Goal: Transaction & Acquisition: Subscribe to service/newsletter

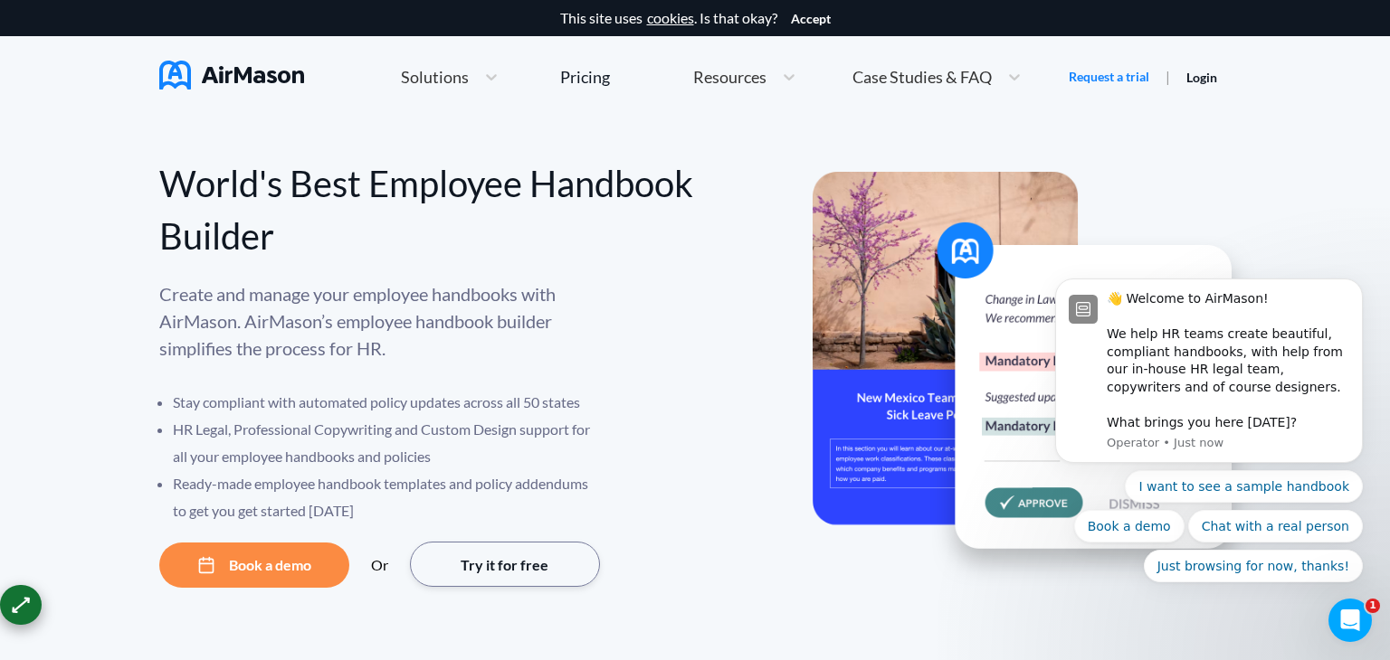
click at [504, 579] on button "Try it for free" at bounding box center [505, 564] width 190 height 45
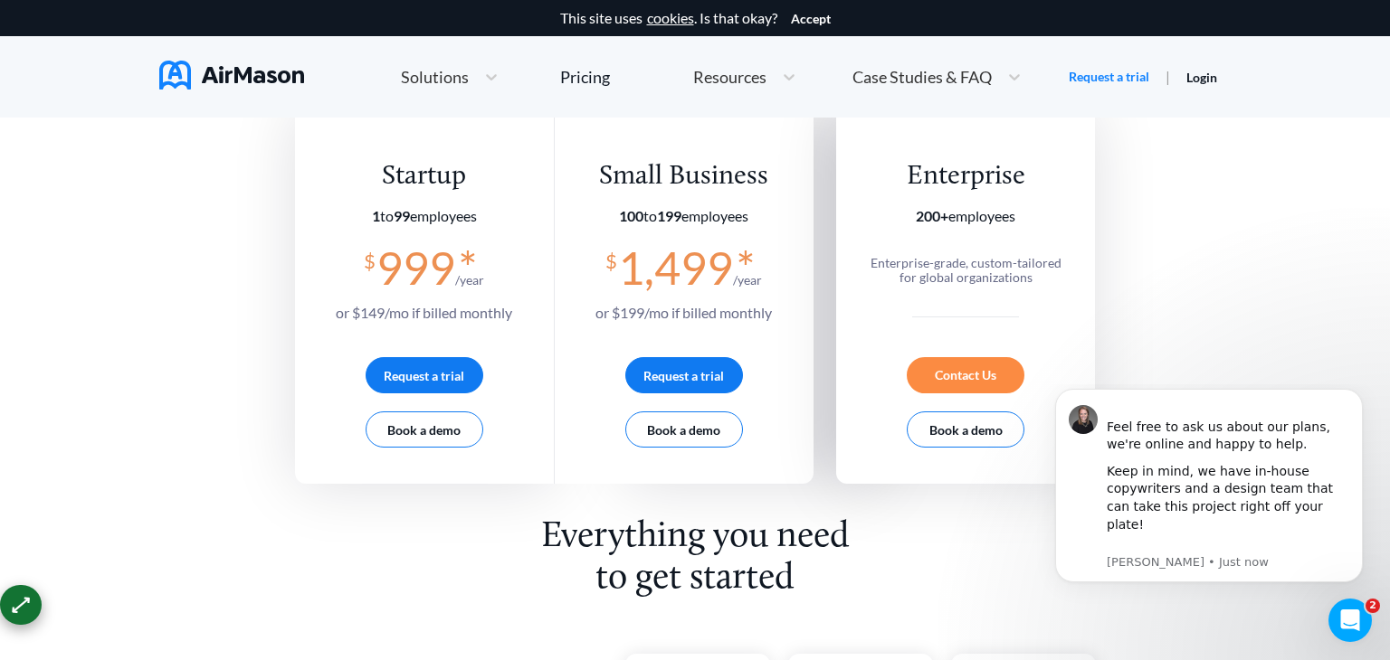
scroll to position [309, 0]
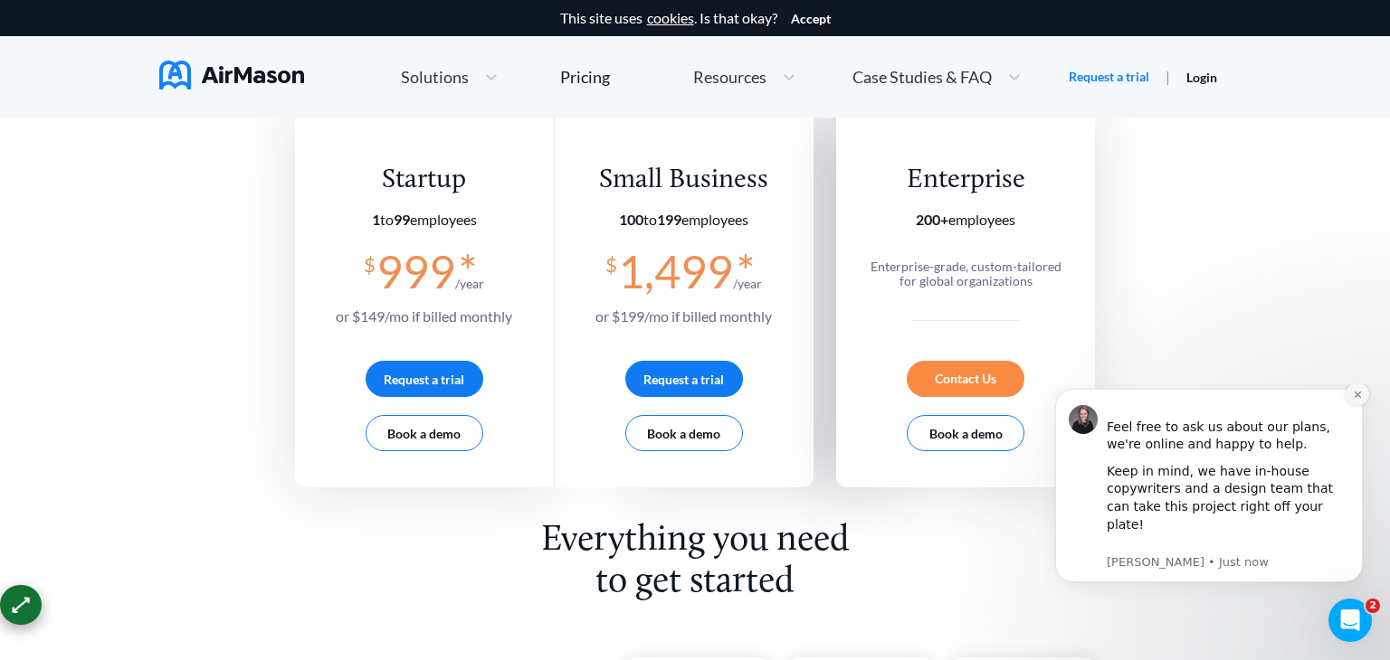
click at [1362, 406] on button "Dismiss notification" at bounding box center [1357, 395] width 24 height 24
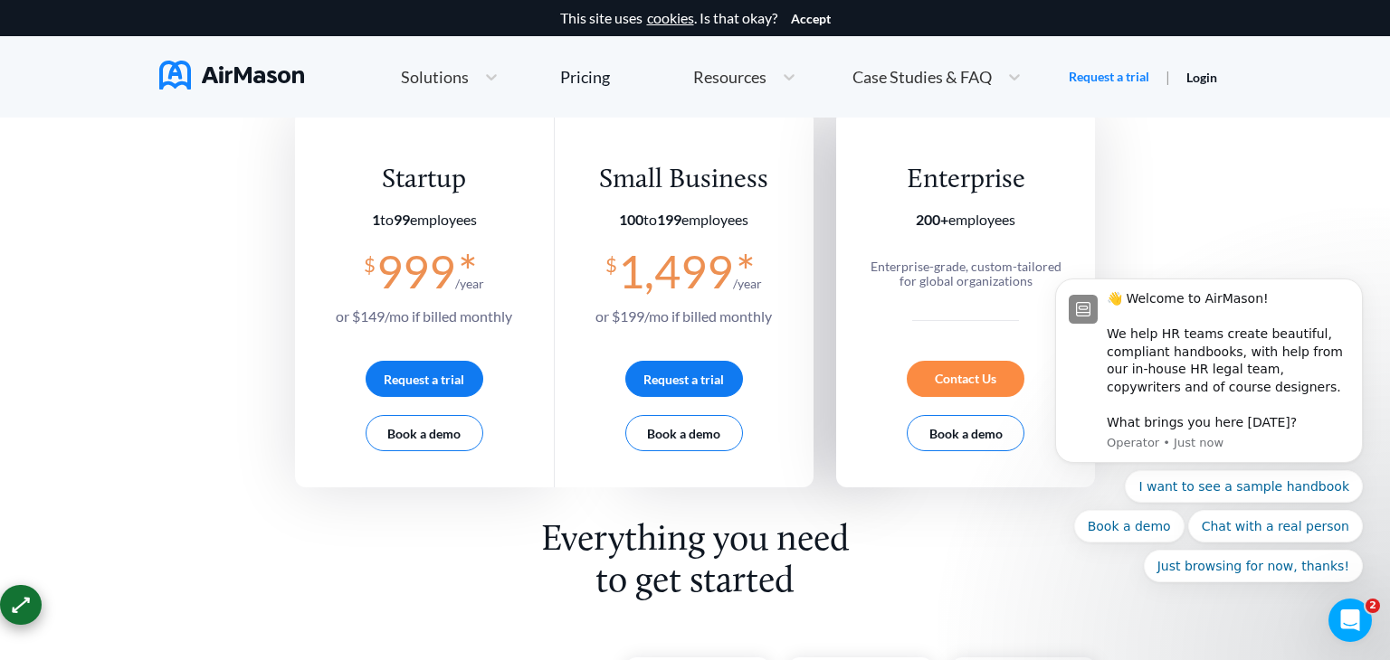
click at [428, 384] on button "Request a trial" at bounding box center [425, 378] width 118 height 36
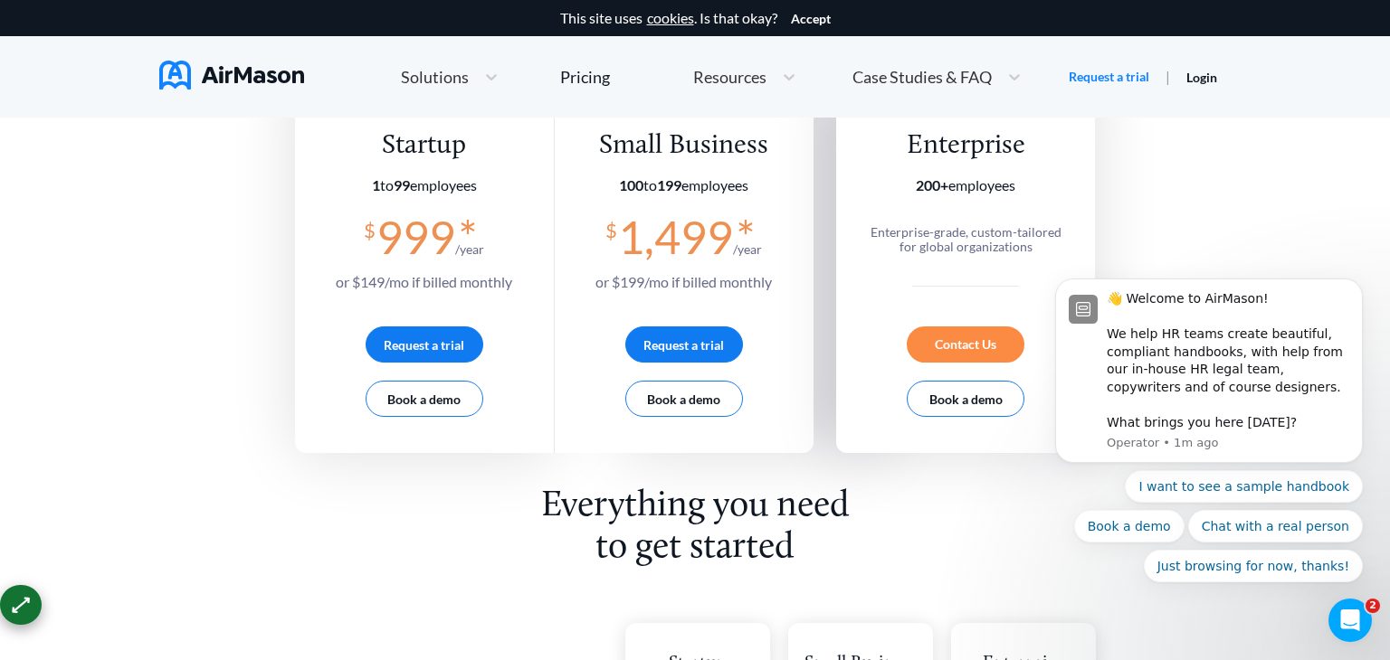
scroll to position [347, 0]
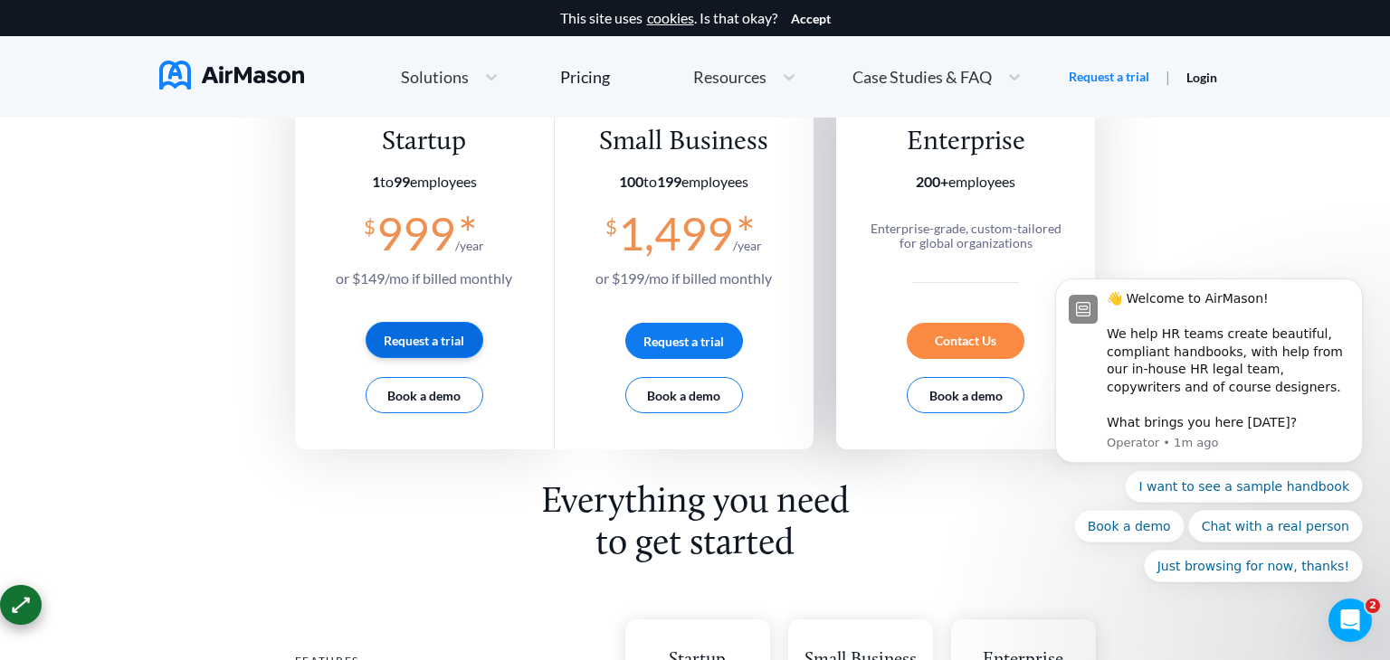
click at [417, 348] on button "Request a trial" at bounding box center [425, 340] width 118 height 36
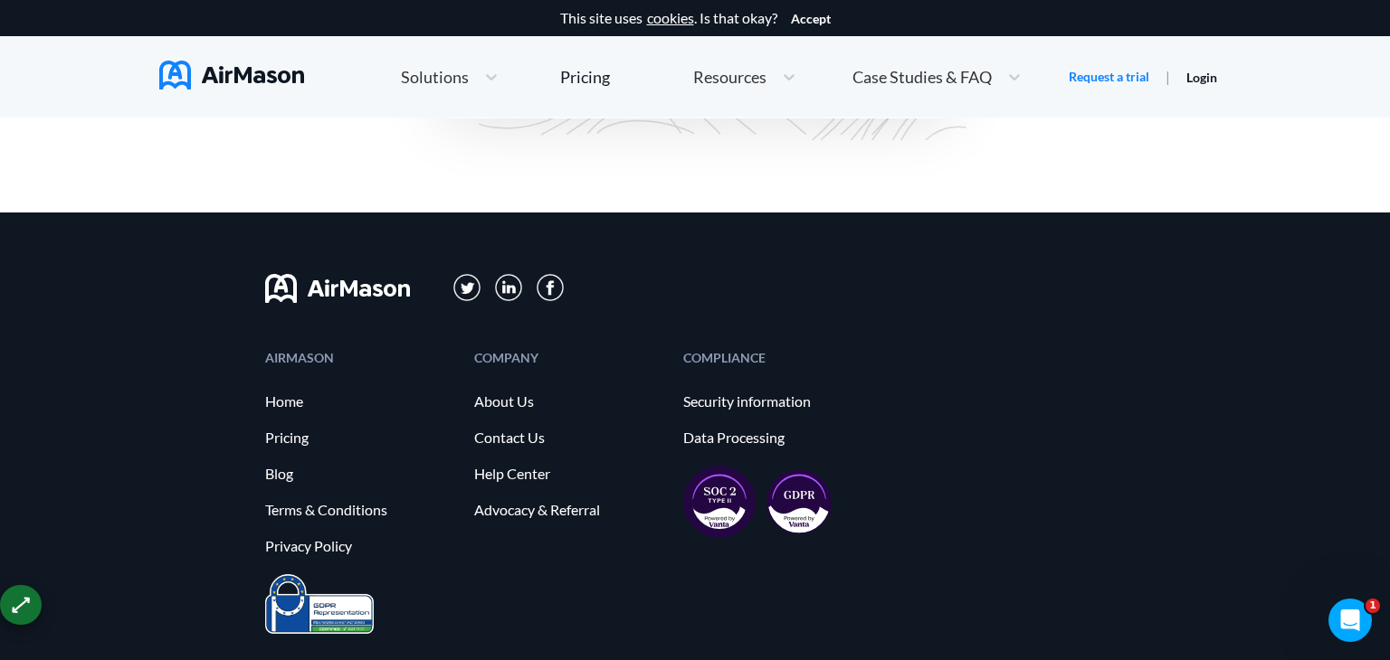
scroll to position [4480, 0]
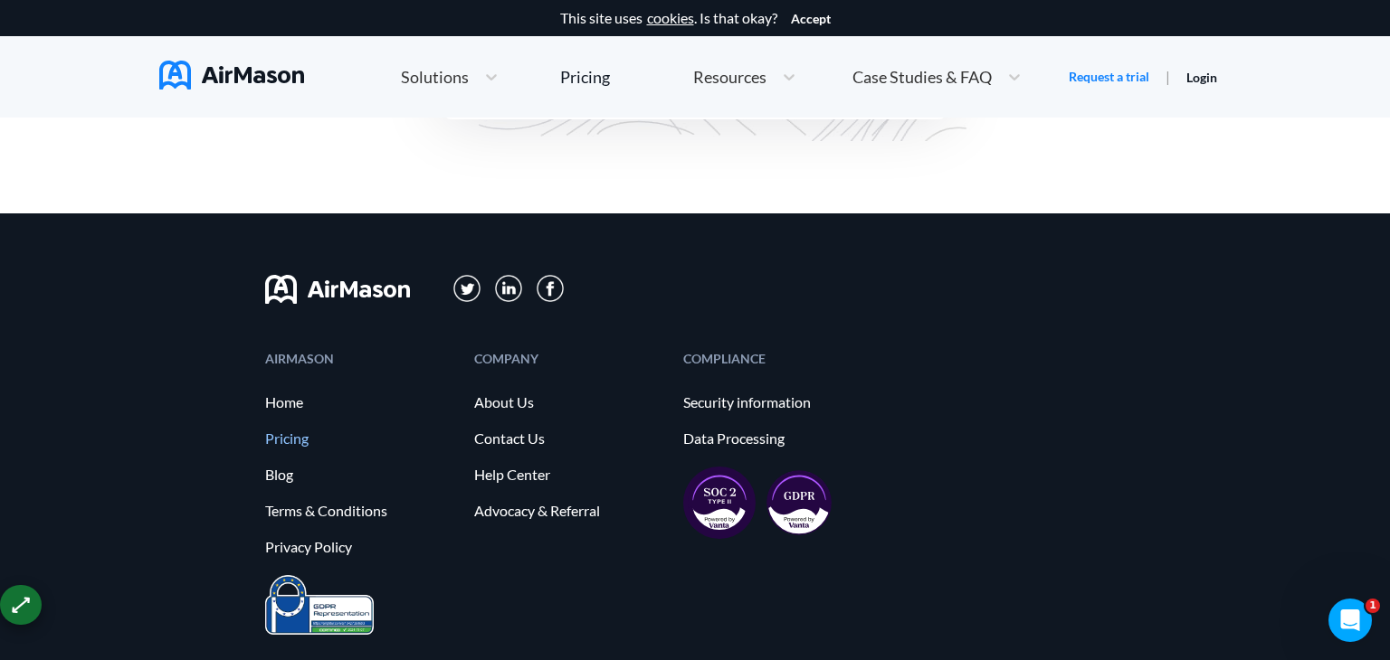
click at [279, 436] on link "Pricing" at bounding box center [360, 439] width 191 height 16
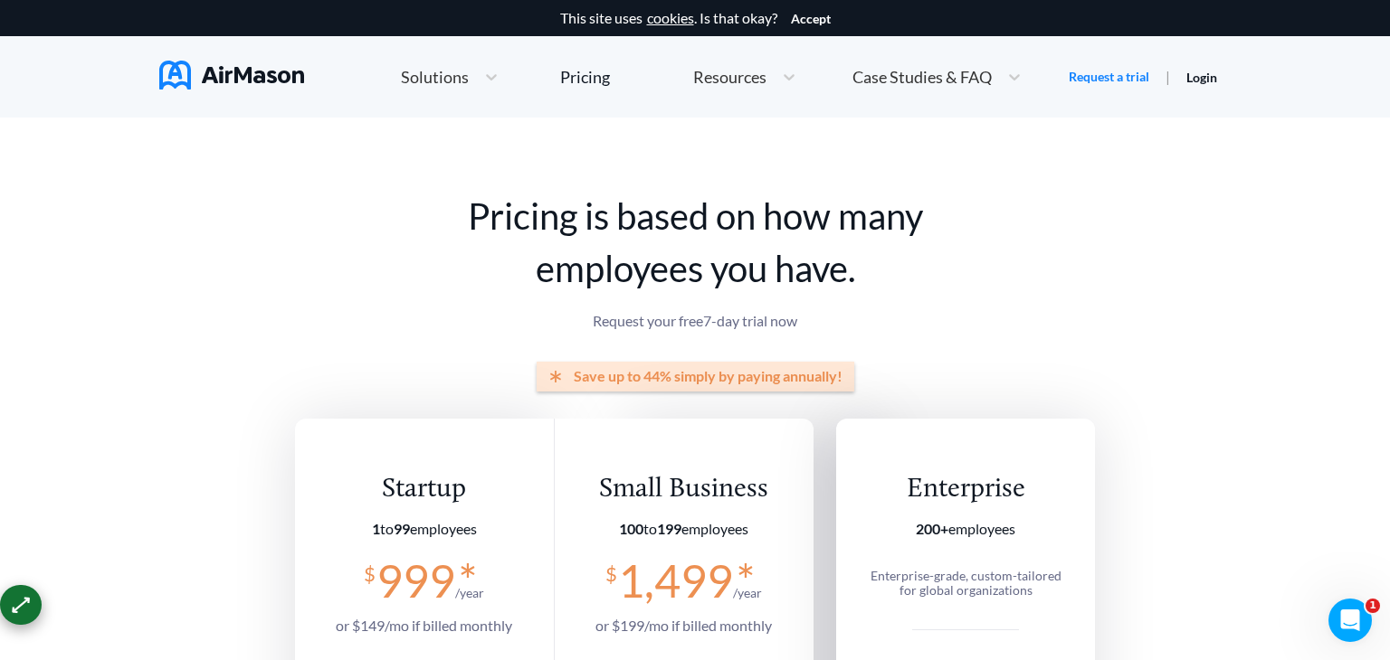
click at [1193, 76] on link "Login" at bounding box center [1201, 77] width 31 height 15
